Goal: Task Accomplishment & Management: Complete application form

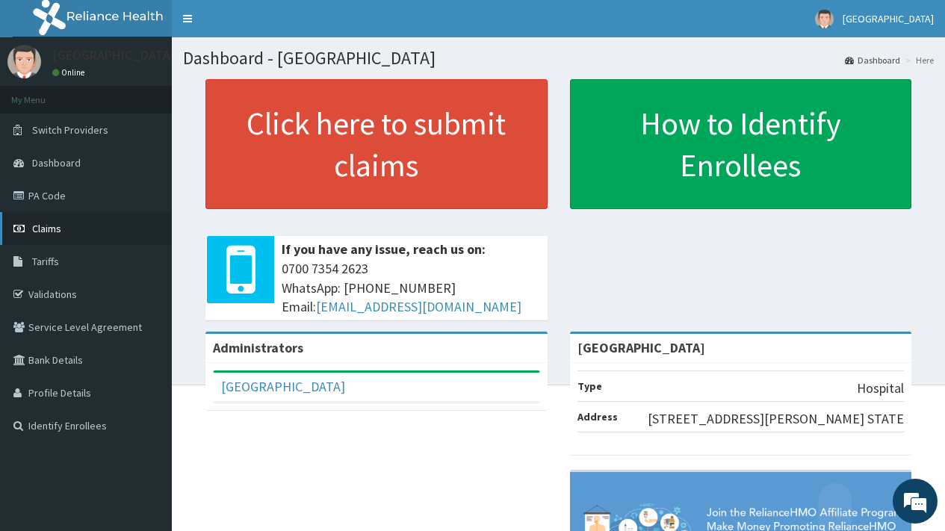
click at [47, 225] on span "Claims" at bounding box center [46, 228] width 29 height 13
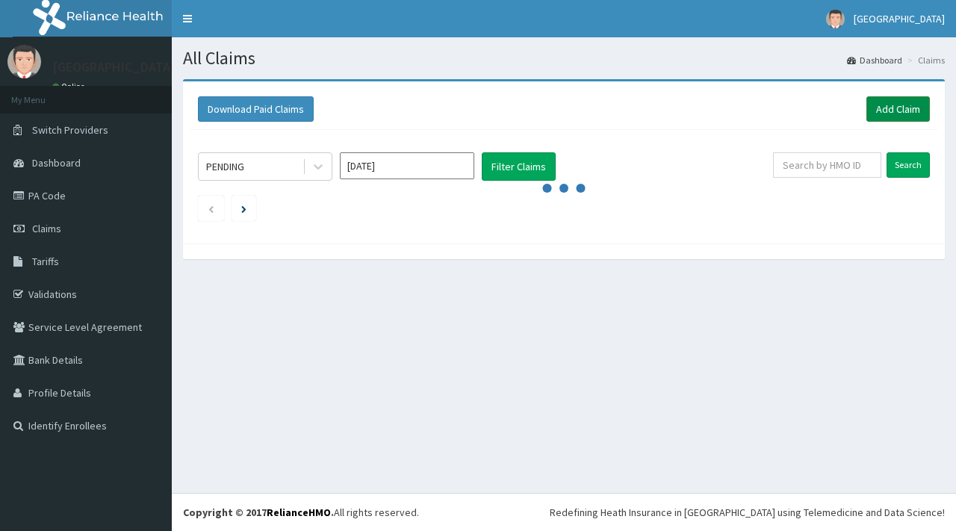
click at [897, 111] on link "Add Claim" at bounding box center [897, 108] width 63 height 25
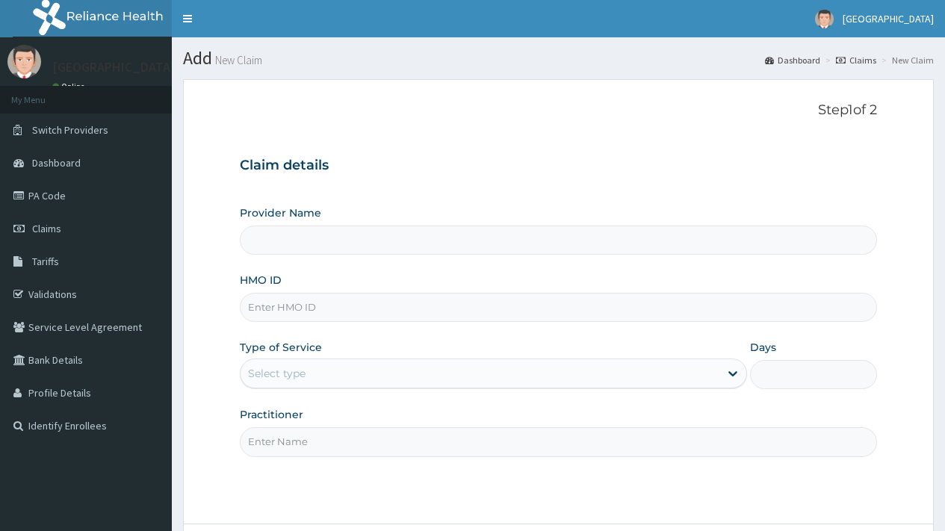
click at [266, 307] on input "HMO ID" at bounding box center [558, 307] width 637 height 29
type input "[GEOGRAPHIC_DATA]"
paste input "DBN/10020/A"
type input "DBN/10020/A"
click at [282, 379] on div "Select type" at bounding box center [277, 373] width 58 height 15
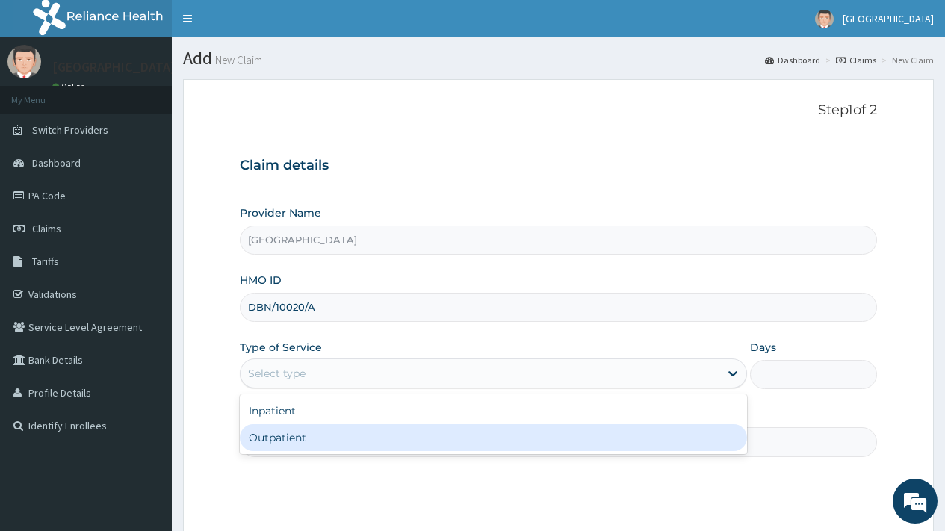
click at [349, 431] on div "Outpatient" at bounding box center [493, 437] width 507 height 27
type input "1"
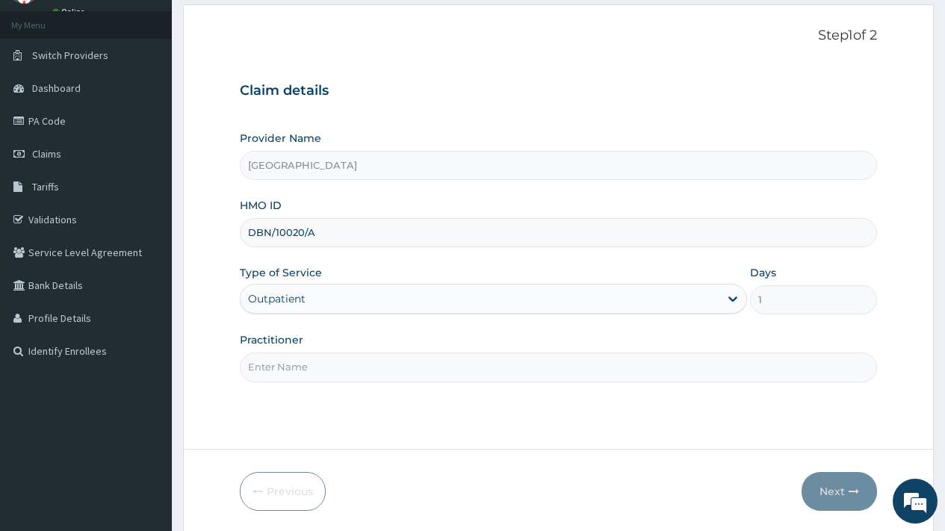
scroll to position [127, 0]
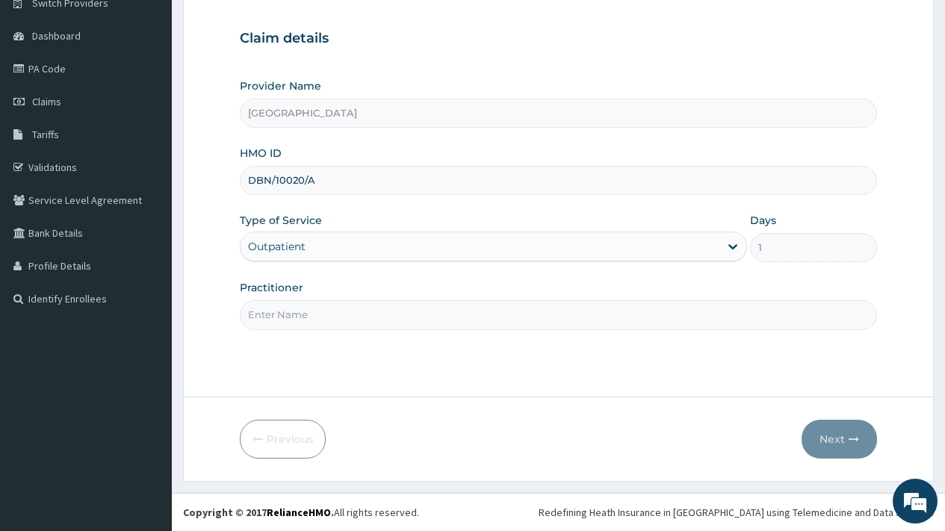
click at [305, 316] on input "Practitioner" at bounding box center [558, 314] width 637 height 29
type input "DR OVIE"
click at [839, 441] on button "Next" at bounding box center [838, 439] width 75 height 39
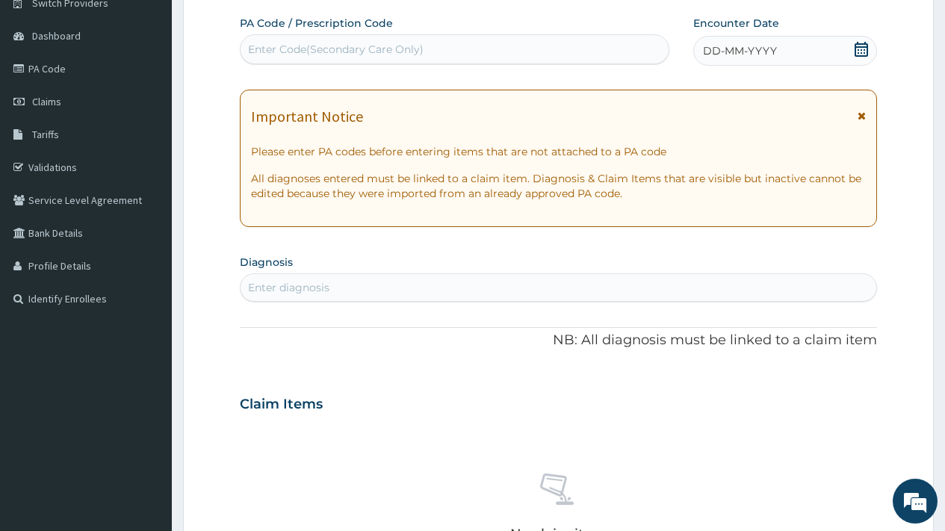
click at [288, 50] on div "Enter Code(Secondary Care Only)" at bounding box center [336, 49] width 176 height 15
paste input "PA/A01A87"
type input "PA/A01A87"
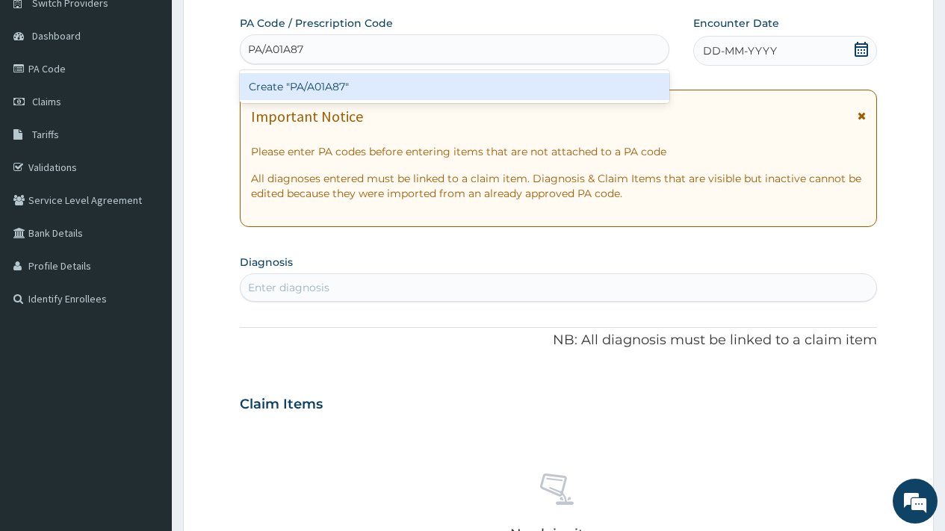
click at [350, 80] on div "Create "PA/A01A87"" at bounding box center [454, 86] width 429 height 27
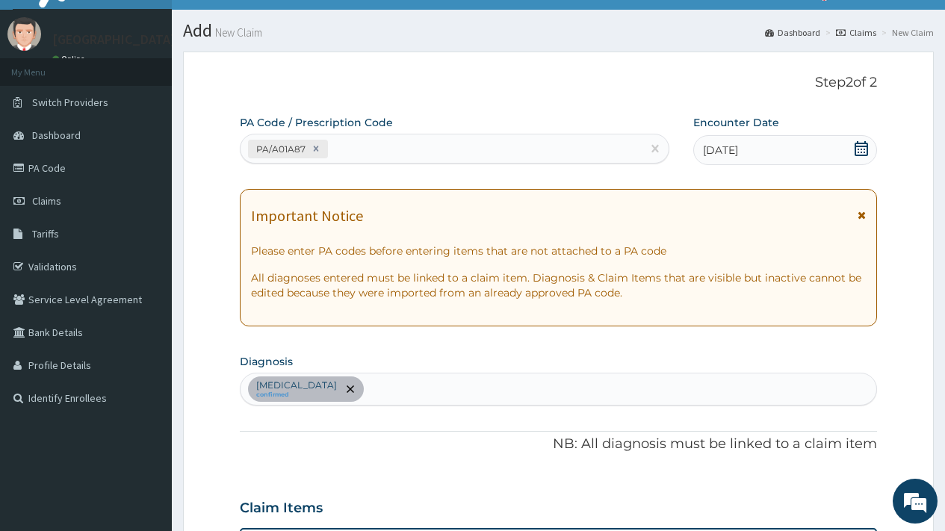
scroll to position [0, 0]
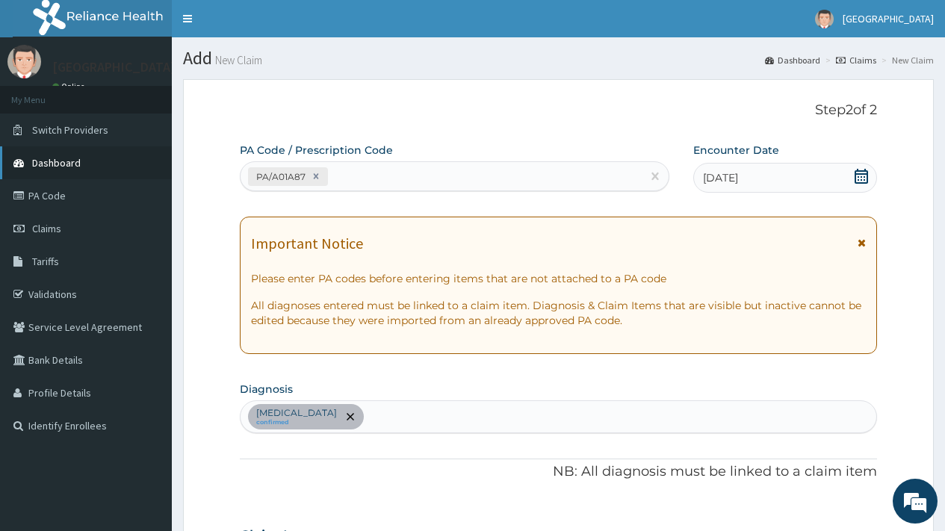
click at [55, 161] on span "Dashboard" at bounding box center [56, 162] width 49 height 13
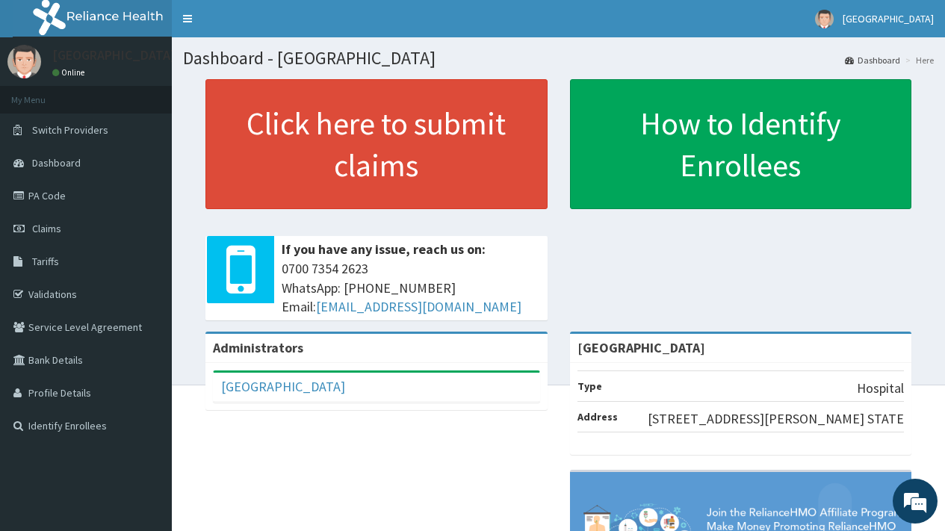
drag, startPoint x: 399, startPoint y: 397, endPoint x: 408, endPoint y: 423, distance: 26.9
click at [408, 423] on div "Administrators [GEOGRAPHIC_DATA] Full Name [GEOGRAPHIC_DATA] Email Address [EMA…" at bounding box center [376, 378] width 364 height 93
